Goal: Entertainment & Leisure: Browse casually

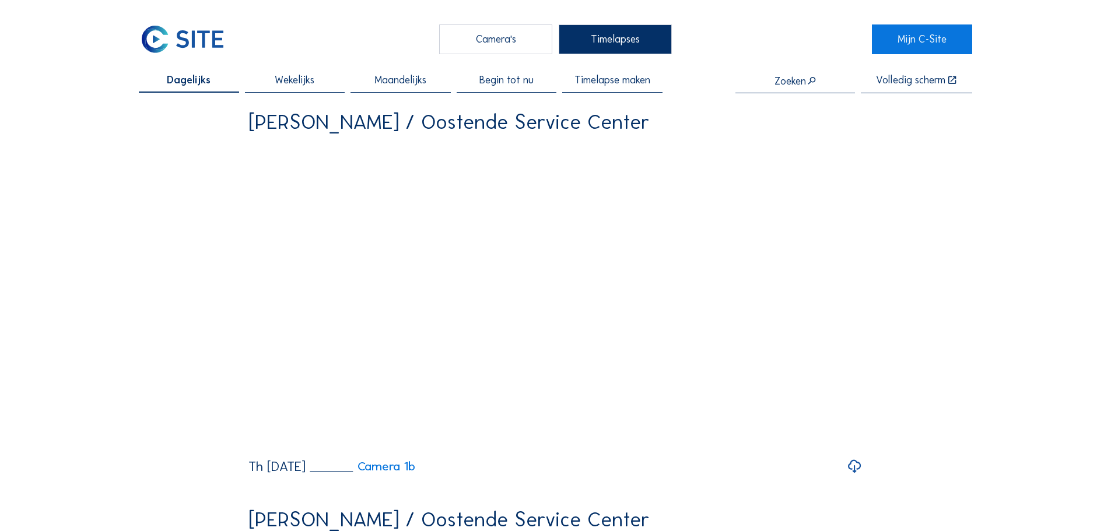
click at [526, 38] on div "Camera's" at bounding box center [495, 38] width 113 height 29
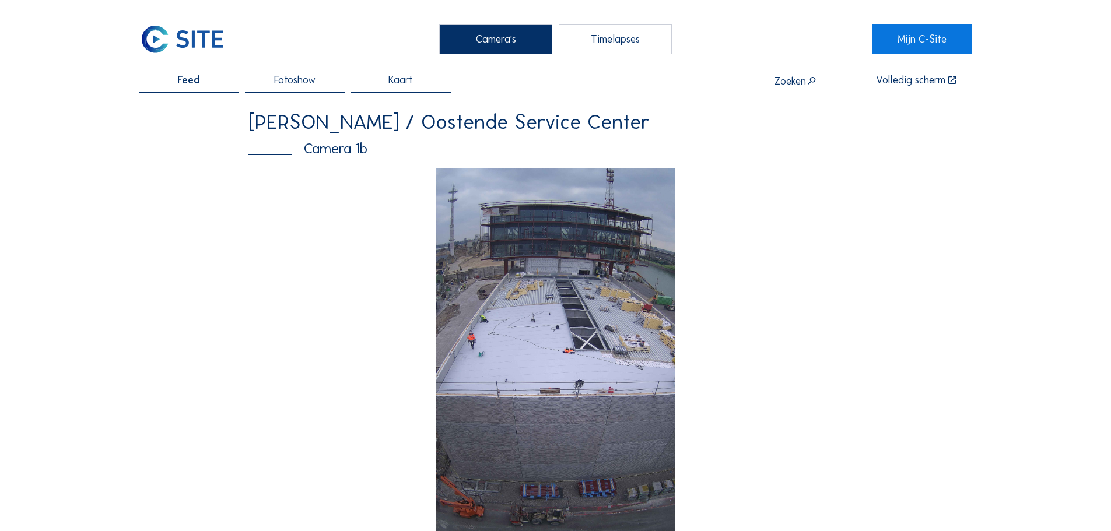
click at [543, 375] on img at bounding box center [555, 381] width 239 height 425
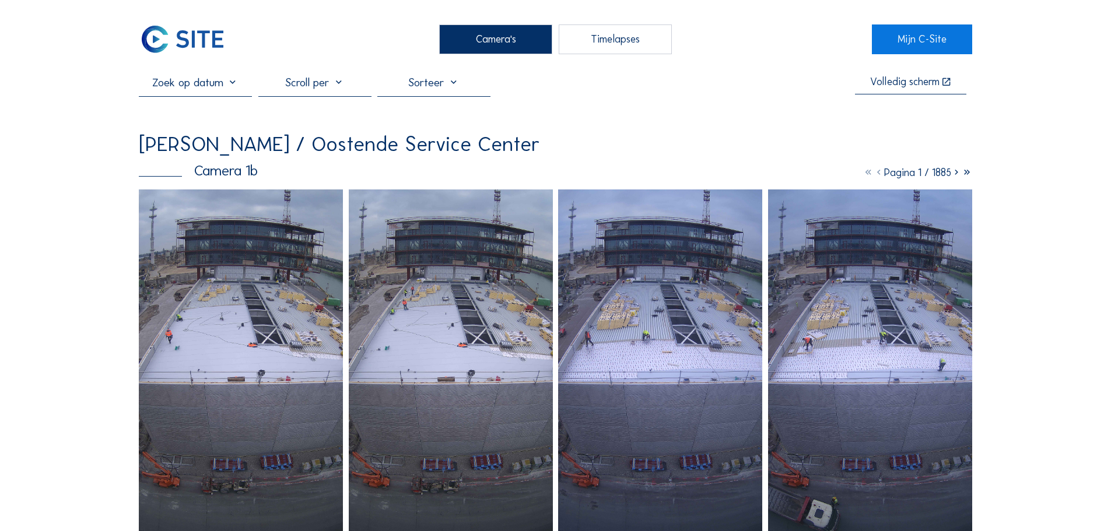
click at [422, 330] on img at bounding box center [451, 371] width 204 height 363
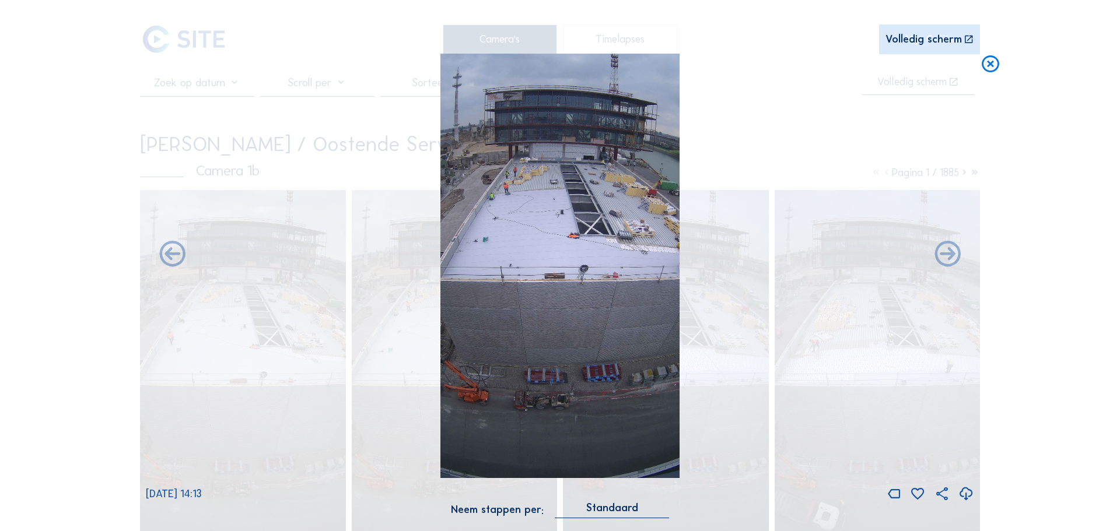
click at [817, 125] on div "[DATE] 14:13" at bounding box center [560, 278] width 828 height 449
click at [992, 70] on icon at bounding box center [990, 65] width 21 height 22
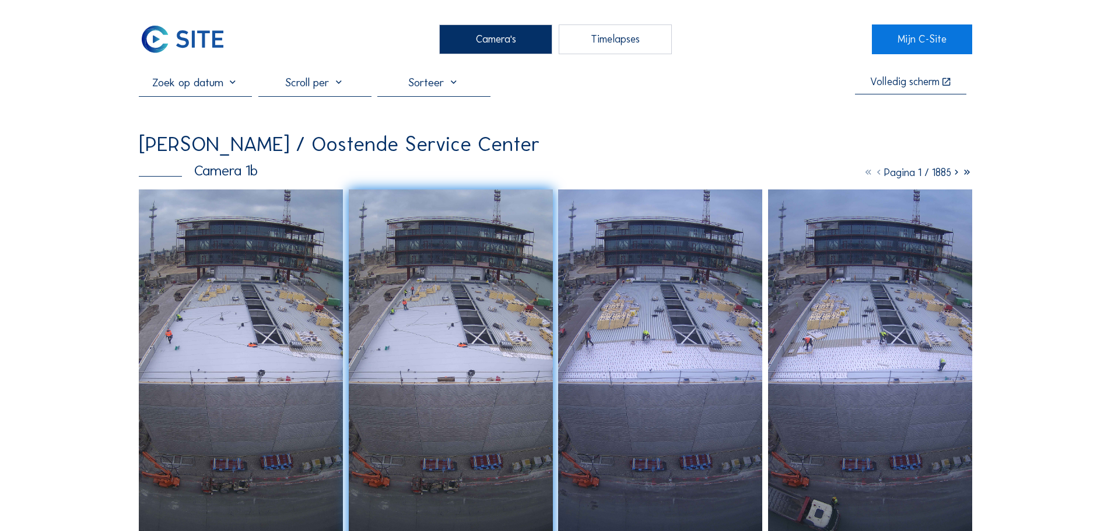
click at [663, 311] on img at bounding box center [660, 371] width 204 height 363
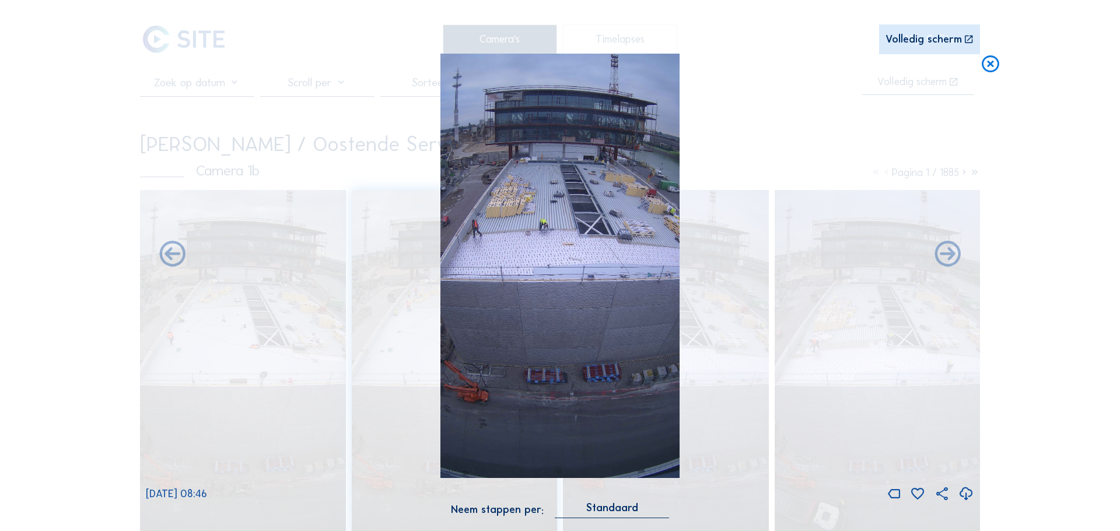
click at [1041, 148] on div "Scroll om door de tijd te reizen | Druk op de 'Alt'-[PERSON_NAME] + scroll om t…" at bounding box center [560, 265] width 1120 height 531
click at [115, 133] on div "Scroll om door de tijd te reizen | Druk op de 'Alt'-[PERSON_NAME] + scroll om t…" at bounding box center [560, 265] width 1120 height 531
click at [988, 65] on icon at bounding box center [990, 65] width 21 height 22
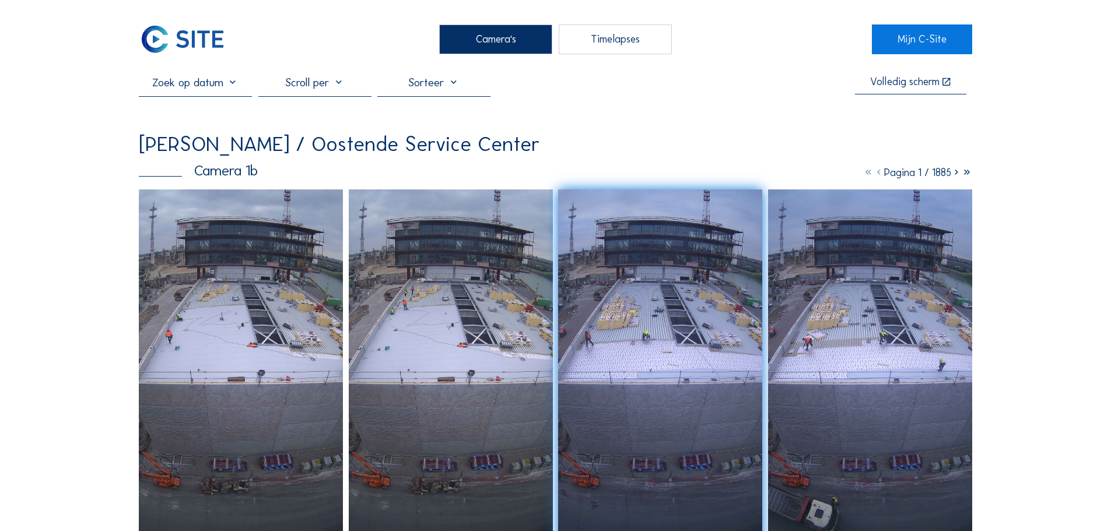
click at [598, 42] on div "Timelapses" at bounding box center [615, 38] width 113 height 29
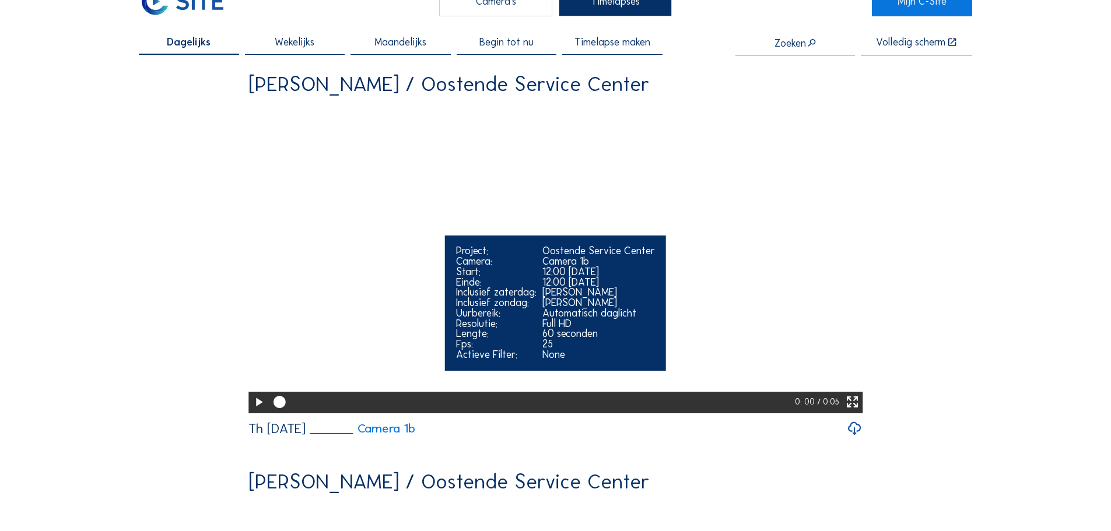
scroll to position [58, 0]
